Goal: Feedback & Contribution: Submit feedback/report problem

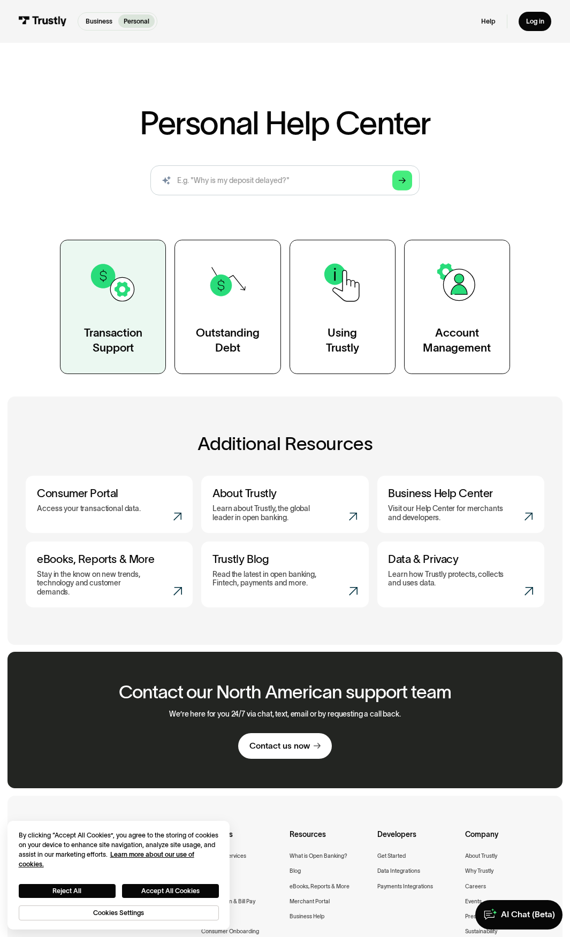
click at [131, 345] on div "Transaction Support" at bounding box center [113, 339] width 58 height 29
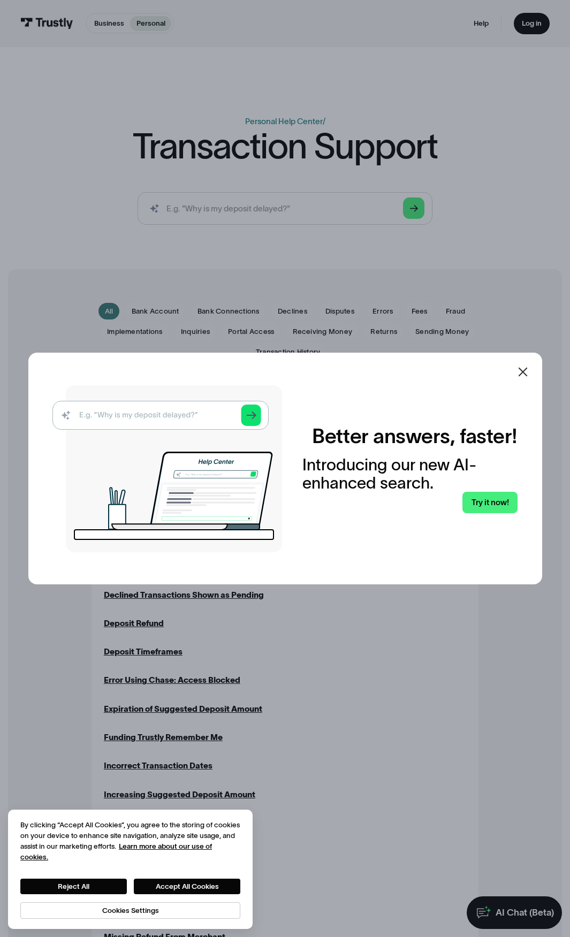
click at [527, 370] on icon at bounding box center [522, 371] width 9 height 9
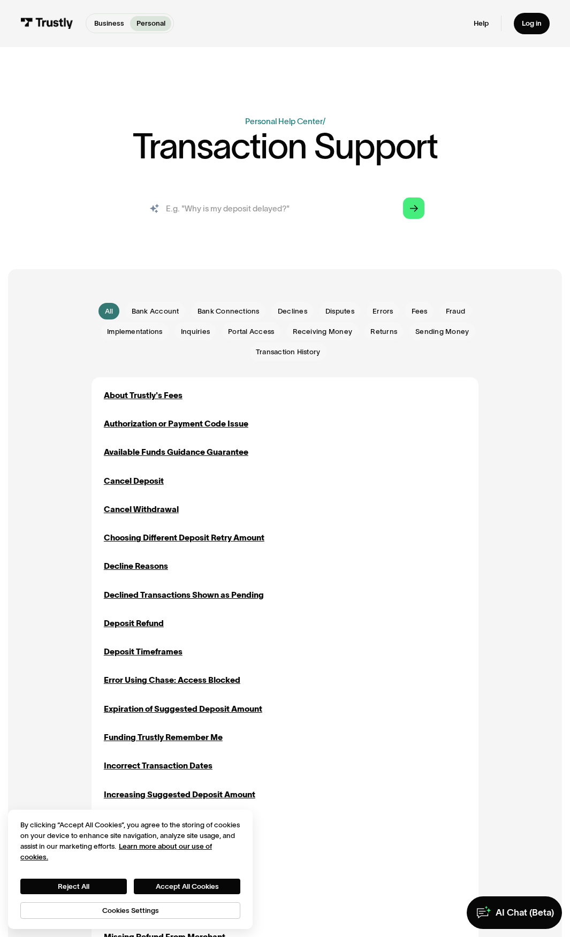
click at [245, 207] on input "search" at bounding box center [285, 208] width 295 height 33
click at [147, 566] on div "Decline Reasons" at bounding box center [136, 566] width 64 height 12
click at [227, 202] on input "search" at bounding box center [285, 208] width 295 height 33
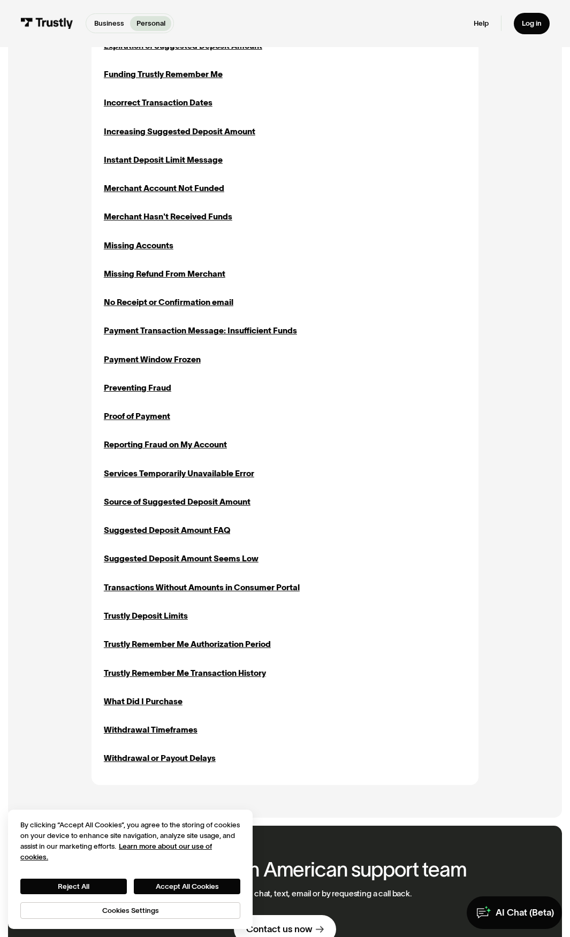
scroll to position [696, 0]
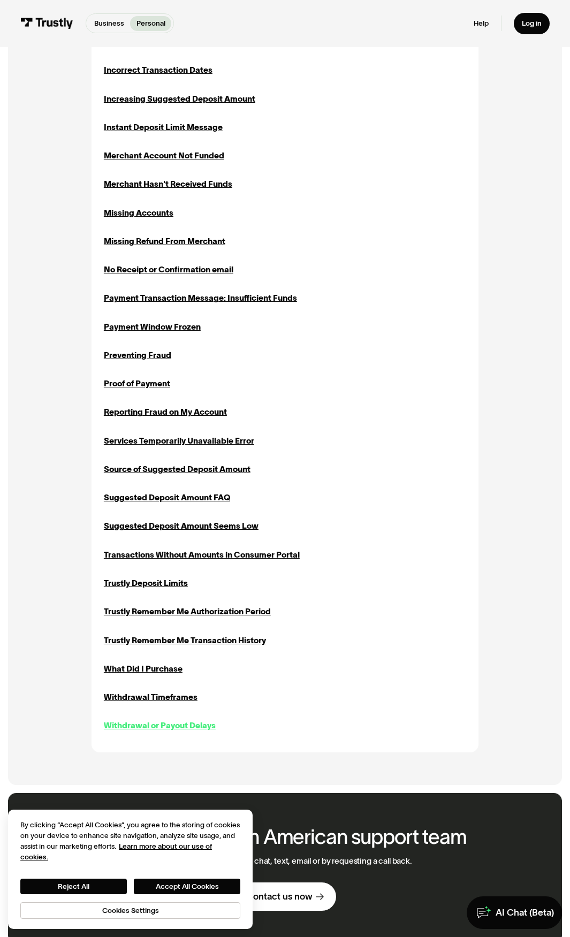
click at [154, 727] on div "Withdrawal or Payout Delays" at bounding box center [160, 726] width 112 height 12
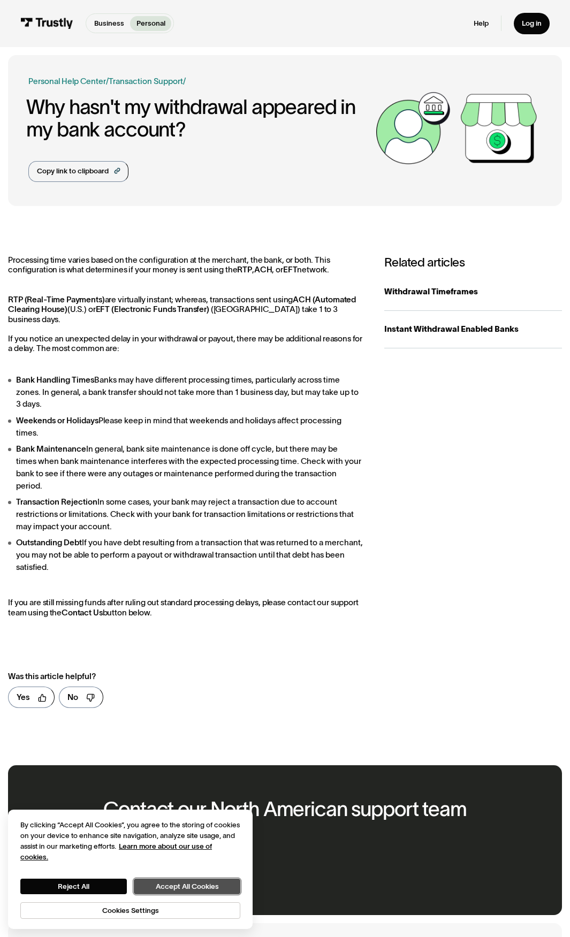
click at [177, 887] on button "Accept All Cookies" at bounding box center [187, 887] width 107 height 16
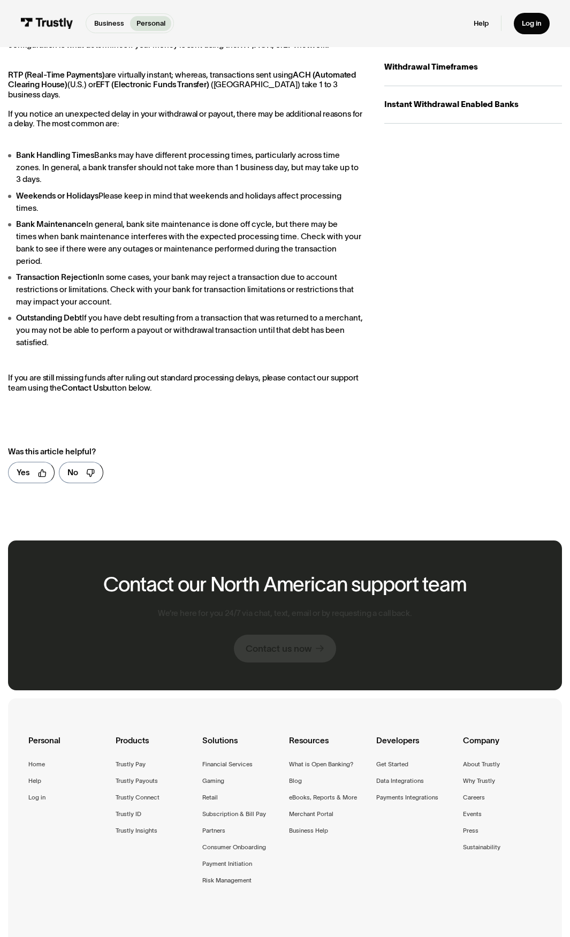
scroll to position [268, 0]
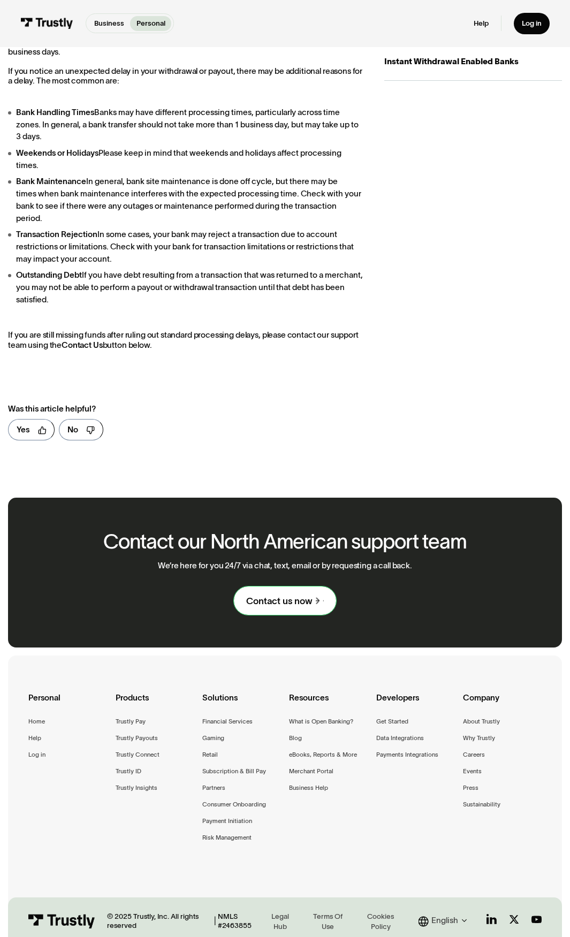
click at [308, 595] on div "Contact us now" at bounding box center [279, 601] width 66 height 12
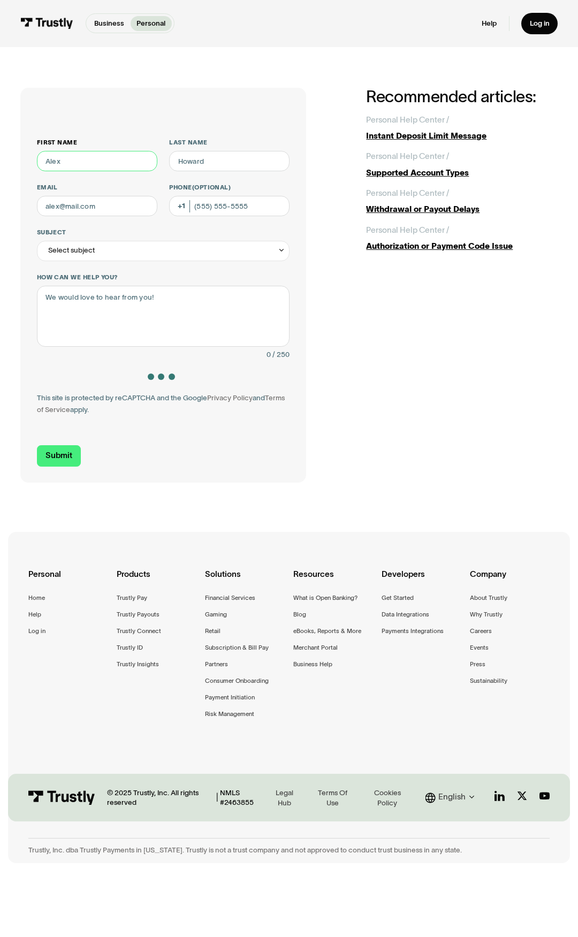
click at [104, 153] on input "First name" at bounding box center [97, 161] width 120 height 20
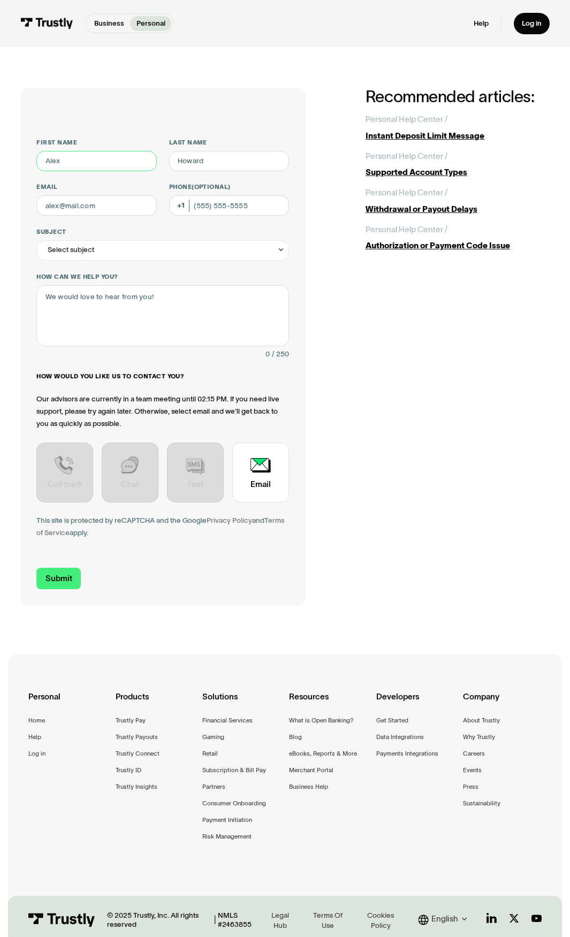
type input "[PERSON_NAME]"
type input "A [PERSON_NAME]"
click at [187, 158] on input "A [PERSON_NAME]" at bounding box center [229, 161] width 120 height 20
type input "[PERSON_NAME]"
type input "[EMAIL_ADDRESS][PERSON_NAME][DOMAIN_NAME]"
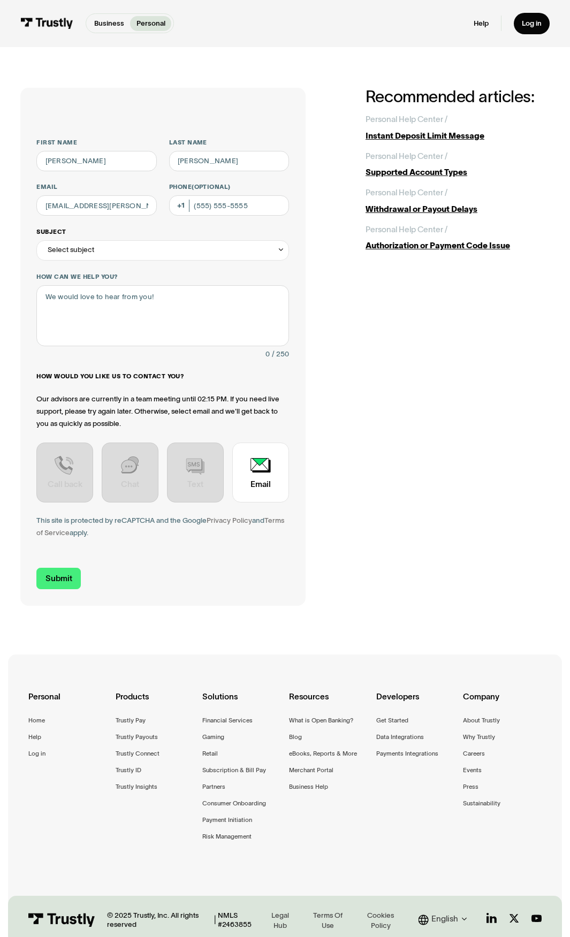
click at [185, 248] on div "Select subject" at bounding box center [162, 250] width 253 height 20
click at [82, 355] on div "Contact Trustly Support" at bounding box center [163, 358] width 245 height 16
type input "**********"
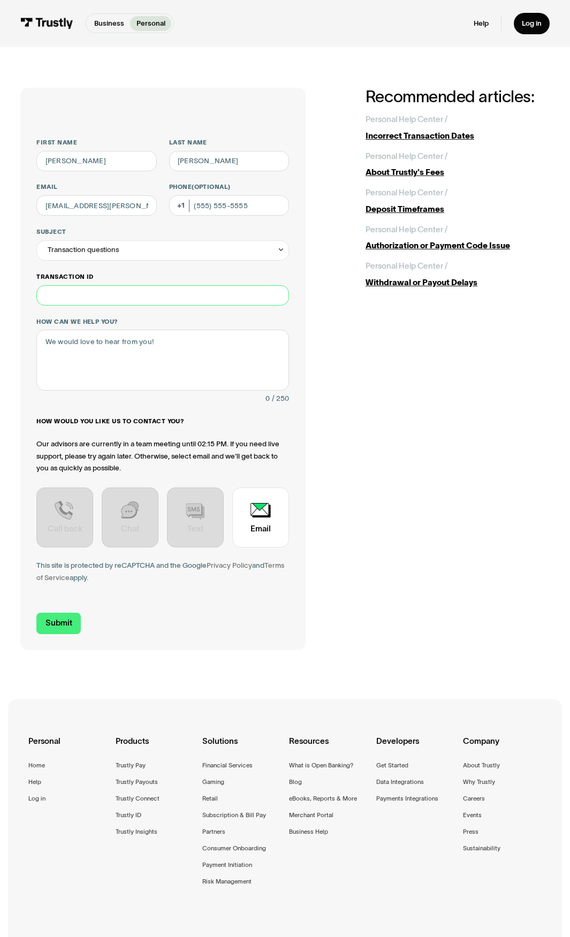
click at [88, 299] on input "Transaction ID" at bounding box center [162, 295] width 253 height 20
paste input "**********"
type input "**********"
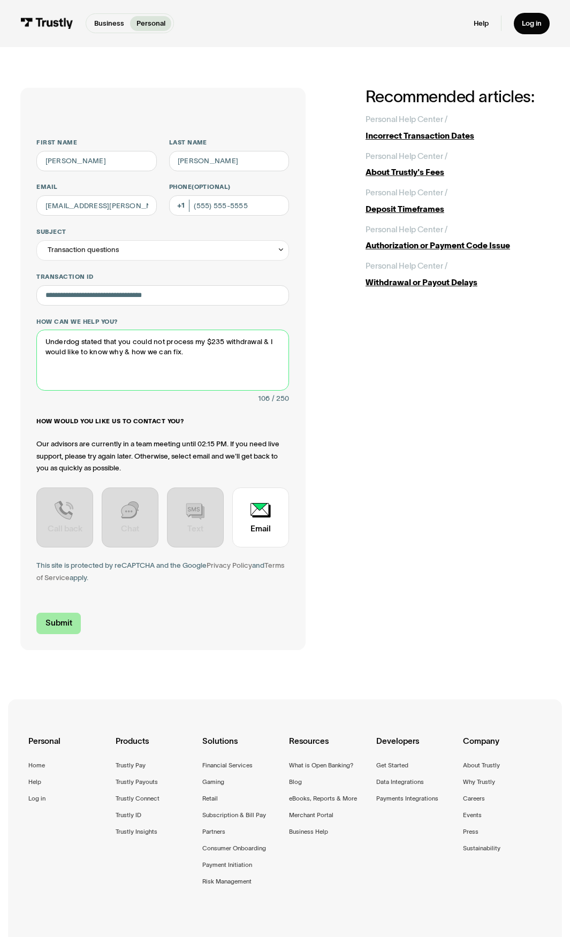
type textarea "Underdog stated that you could not process my $235 withdrawal & I would like to…"
click at [54, 626] on input "Submit" at bounding box center [58, 623] width 44 height 21
click at [64, 622] on input "Submit" at bounding box center [58, 623] width 44 height 21
click at [208, 356] on textarea "Underdog stated that you could not process my $235 withdrawal & I would like to…" at bounding box center [162, 360] width 253 height 61
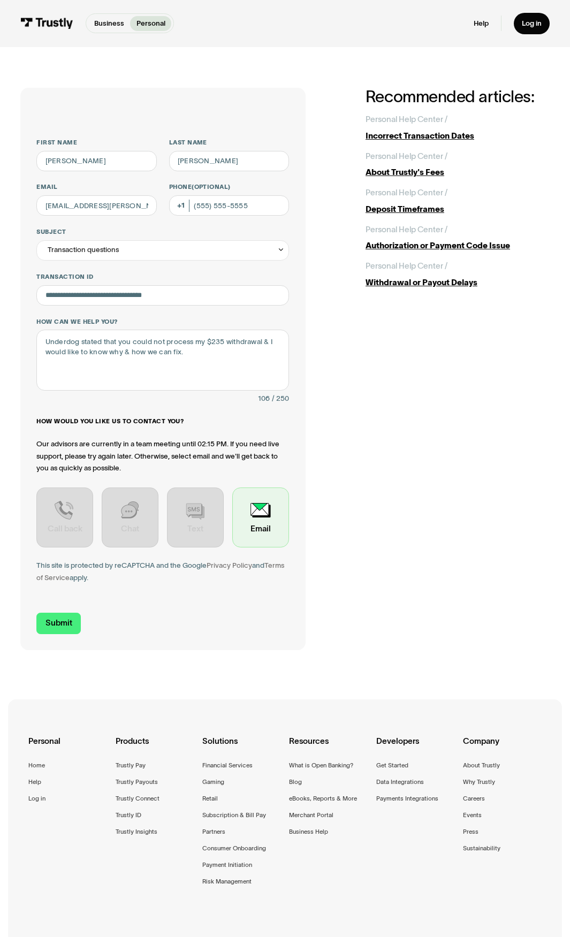
click at [276, 521] on div "Contact Trustly Support" at bounding box center [260, 518] width 57 height 60
click at [59, 625] on input "Submit" at bounding box center [58, 623] width 44 height 21
